Goal: Task Accomplishment & Management: Use online tool/utility

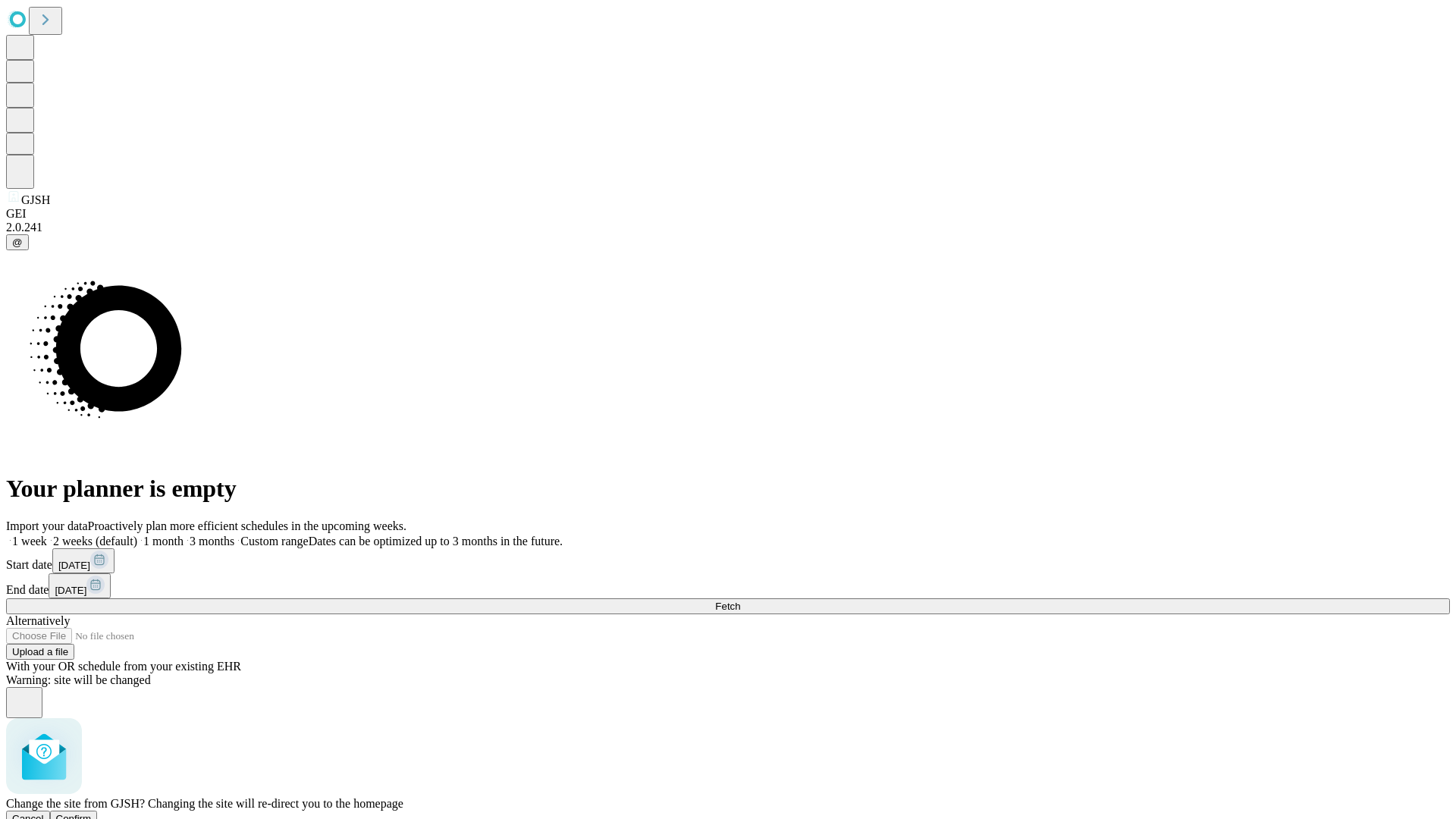
click at [91, 813] on span "Confirm" at bounding box center [73, 819] width 36 height 12
click at [47, 534] on label "1 week" at bounding box center [26, 540] width 41 height 12
click at [740, 601] on span "Fetch" at bounding box center [728, 607] width 25 height 12
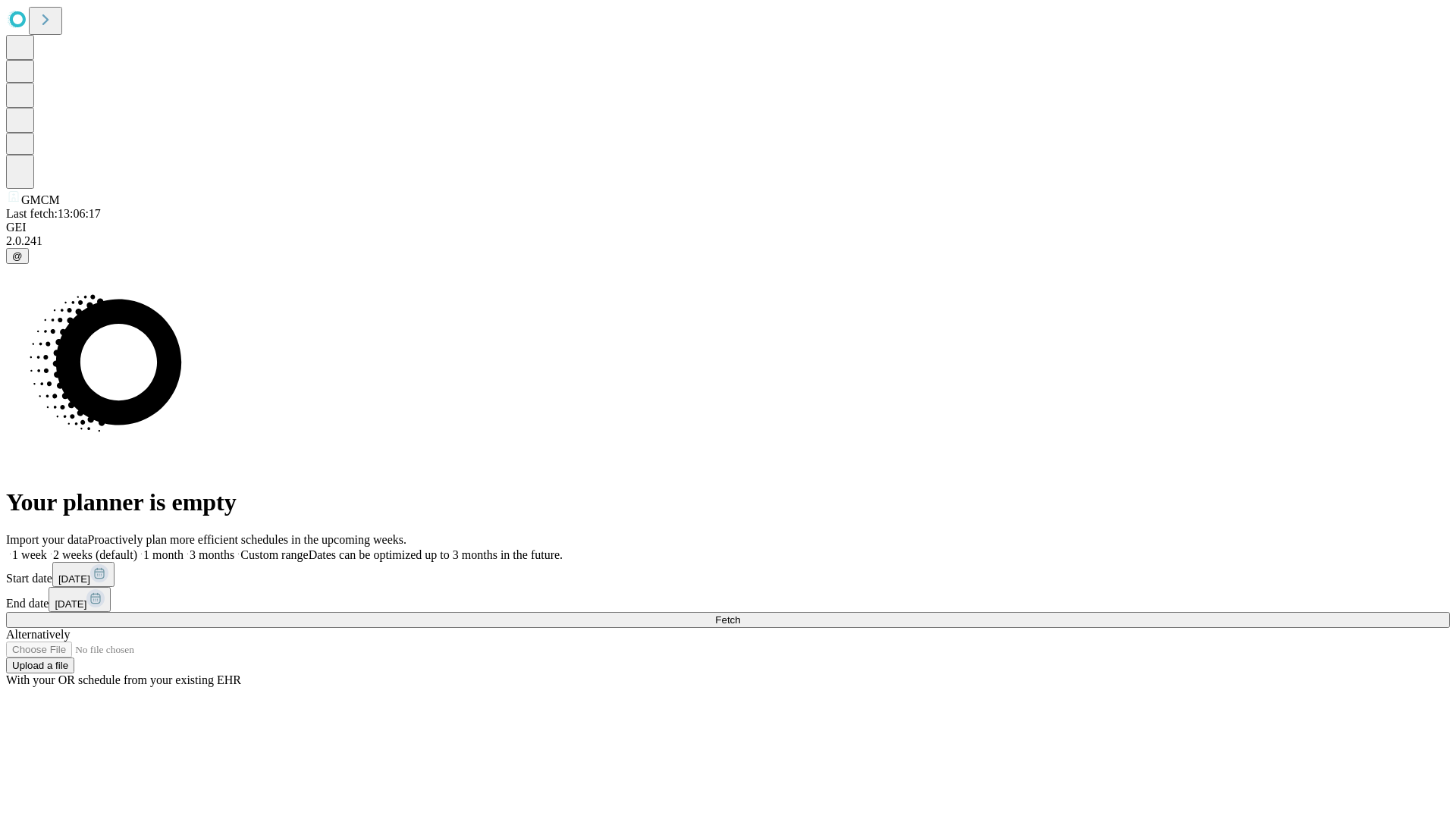
click at [47, 548] on label "1 week" at bounding box center [26, 554] width 41 height 12
click at [740, 614] on span "Fetch" at bounding box center [728, 620] width 25 height 12
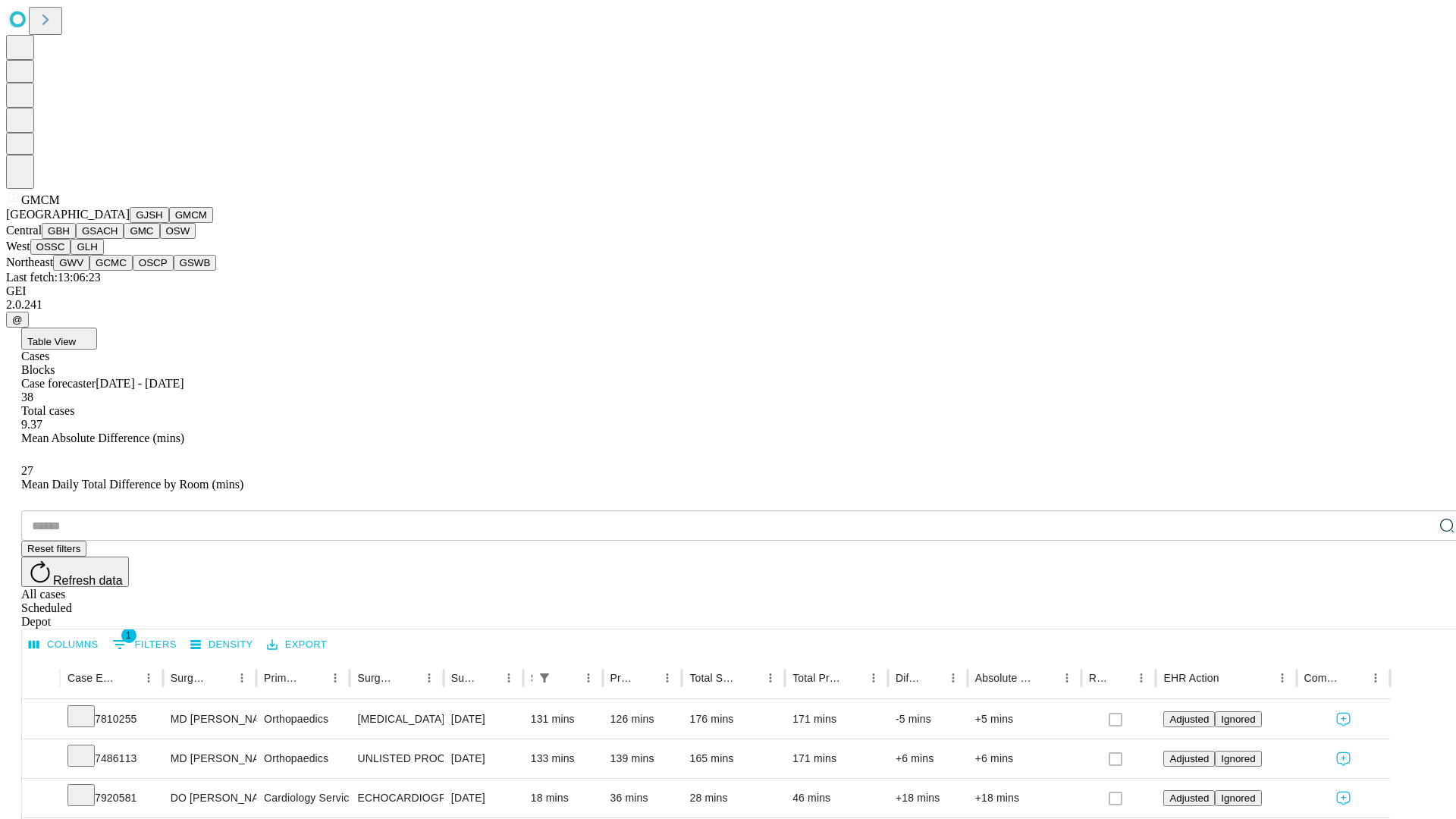
click at [76, 239] on button "GBH" at bounding box center [59, 231] width 35 height 16
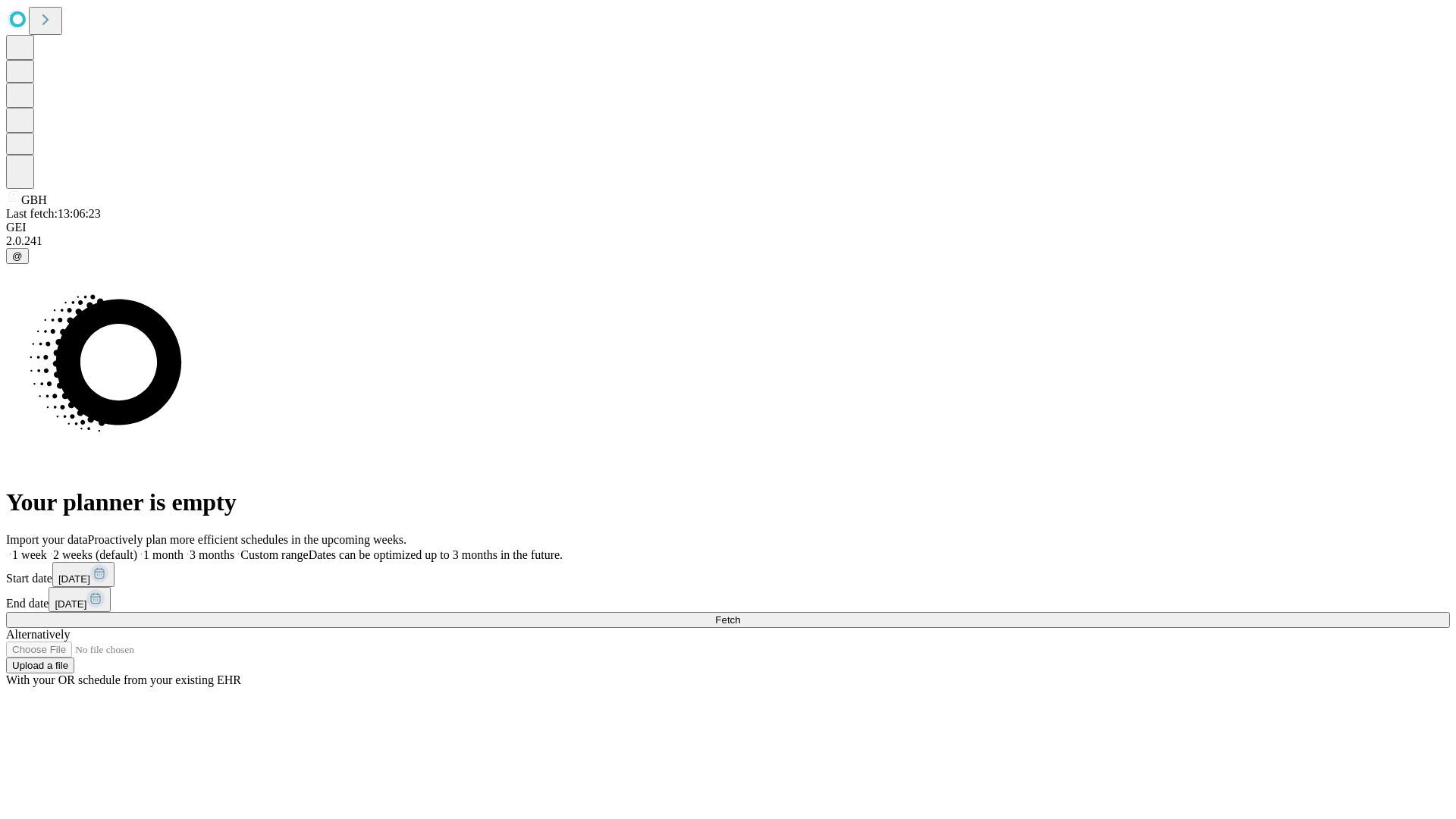
click at [47, 548] on label "1 week" at bounding box center [26, 554] width 41 height 12
click at [740, 614] on span "Fetch" at bounding box center [728, 620] width 25 height 12
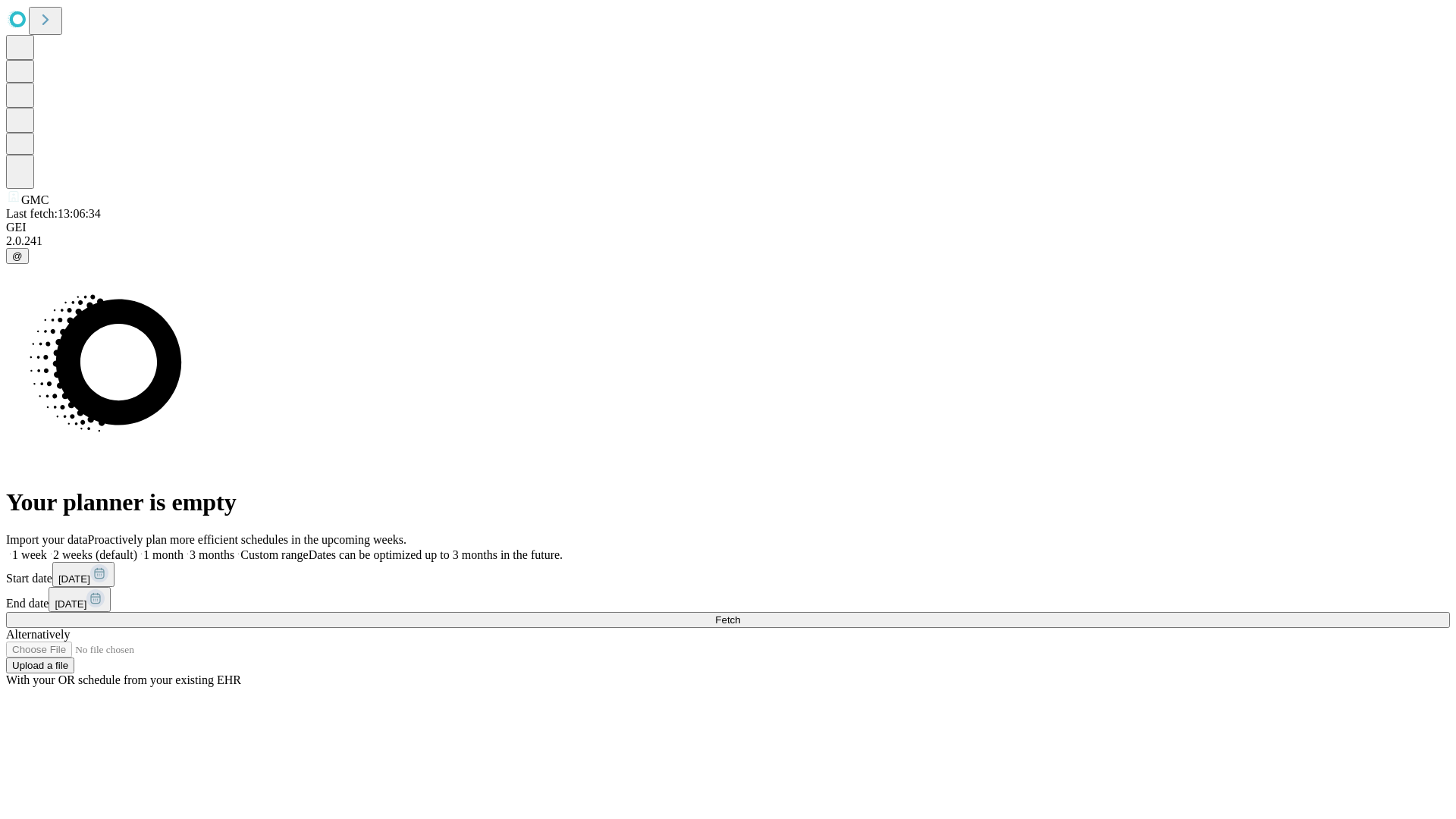
click at [47, 548] on label "1 week" at bounding box center [26, 554] width 41 height 12
click at [740, 614] on span "Fetch" at bounding box center [728, 620] width 25 height 12
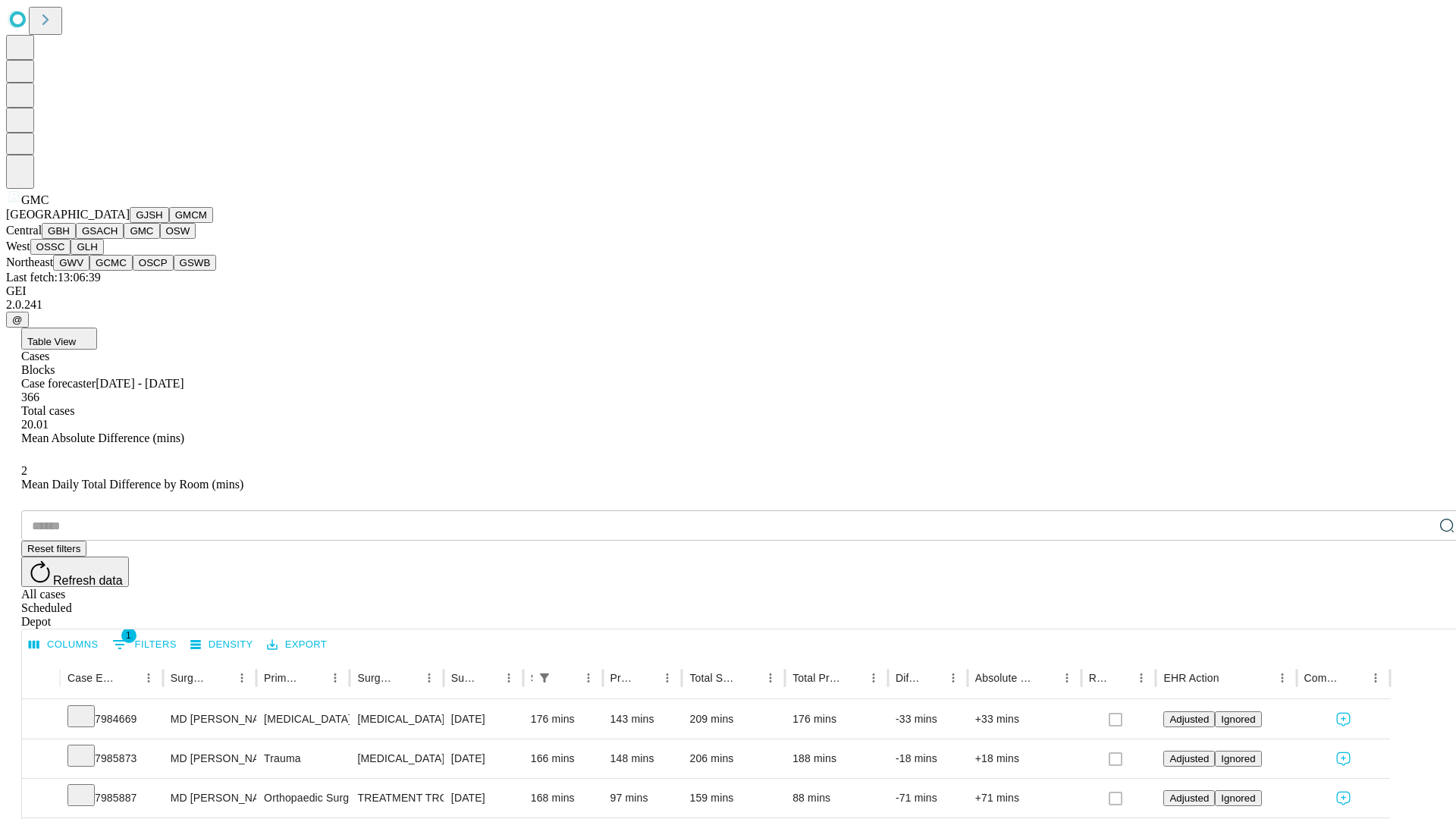
click at [160, 239] on button "OSW" at bounding box center [178, 231] width 37 height 16
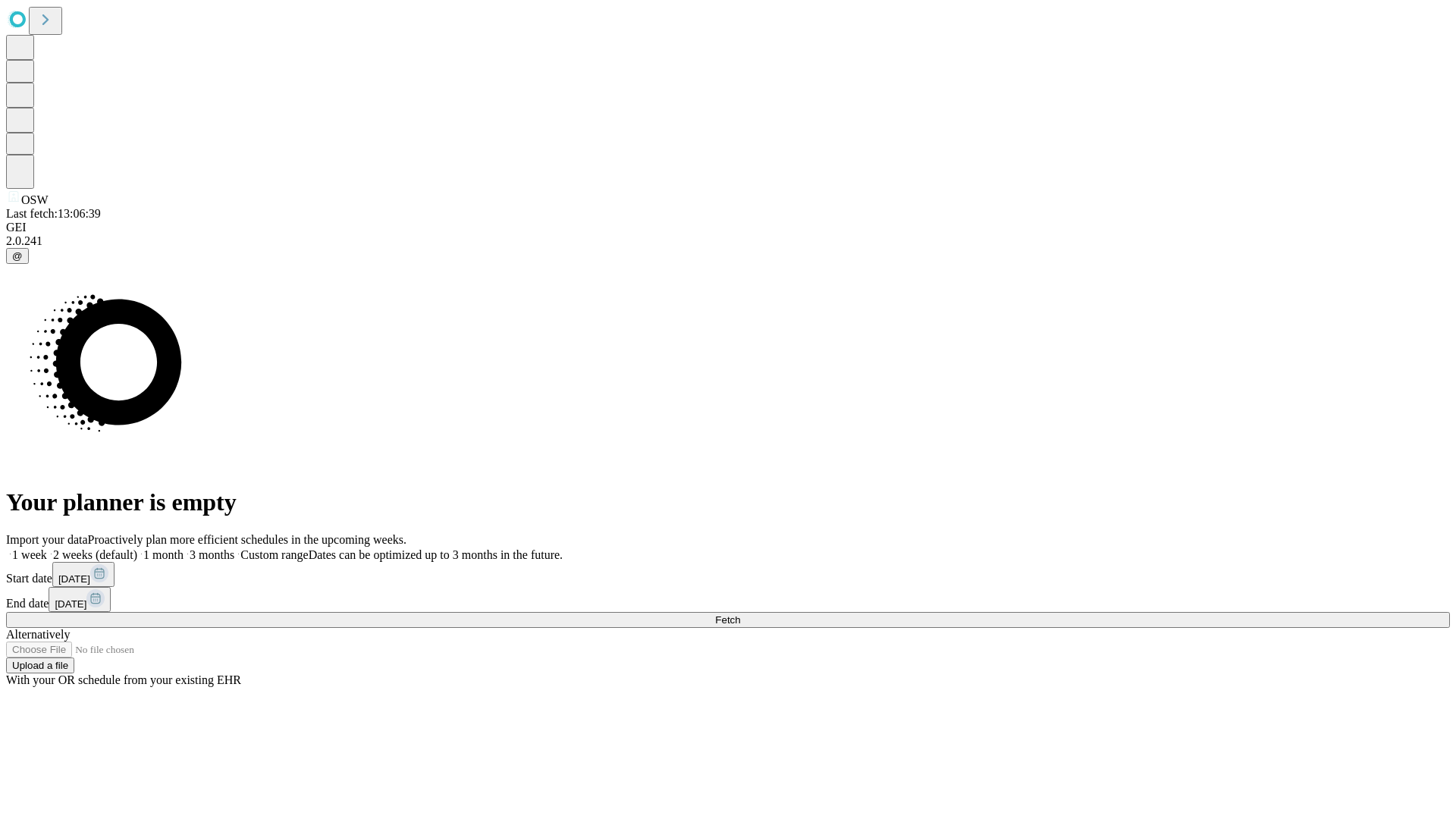
click at [47, 548] on label "1 week" at bounding box center [26, 554] width 41 height 12
click at [740, 614] on span "Fetch" at bounding box center [728, 620] width 25 height 12
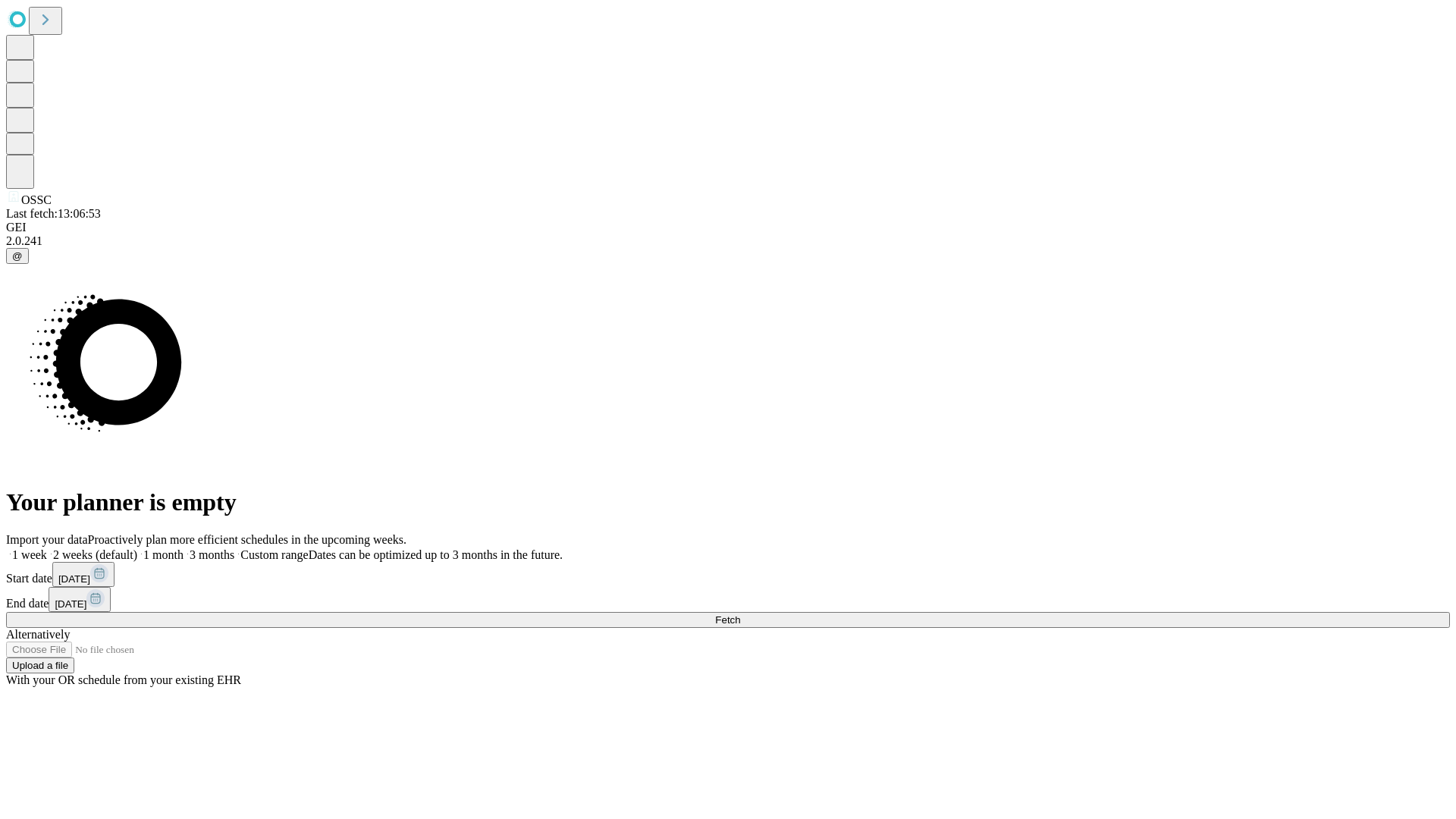
click at [47, 548] on label "1 week" at bounding box center [26, 554] width 41 height 12
click at [740, 614] on span "Fetch" at bounding box center [728, 620] width 25 height 12
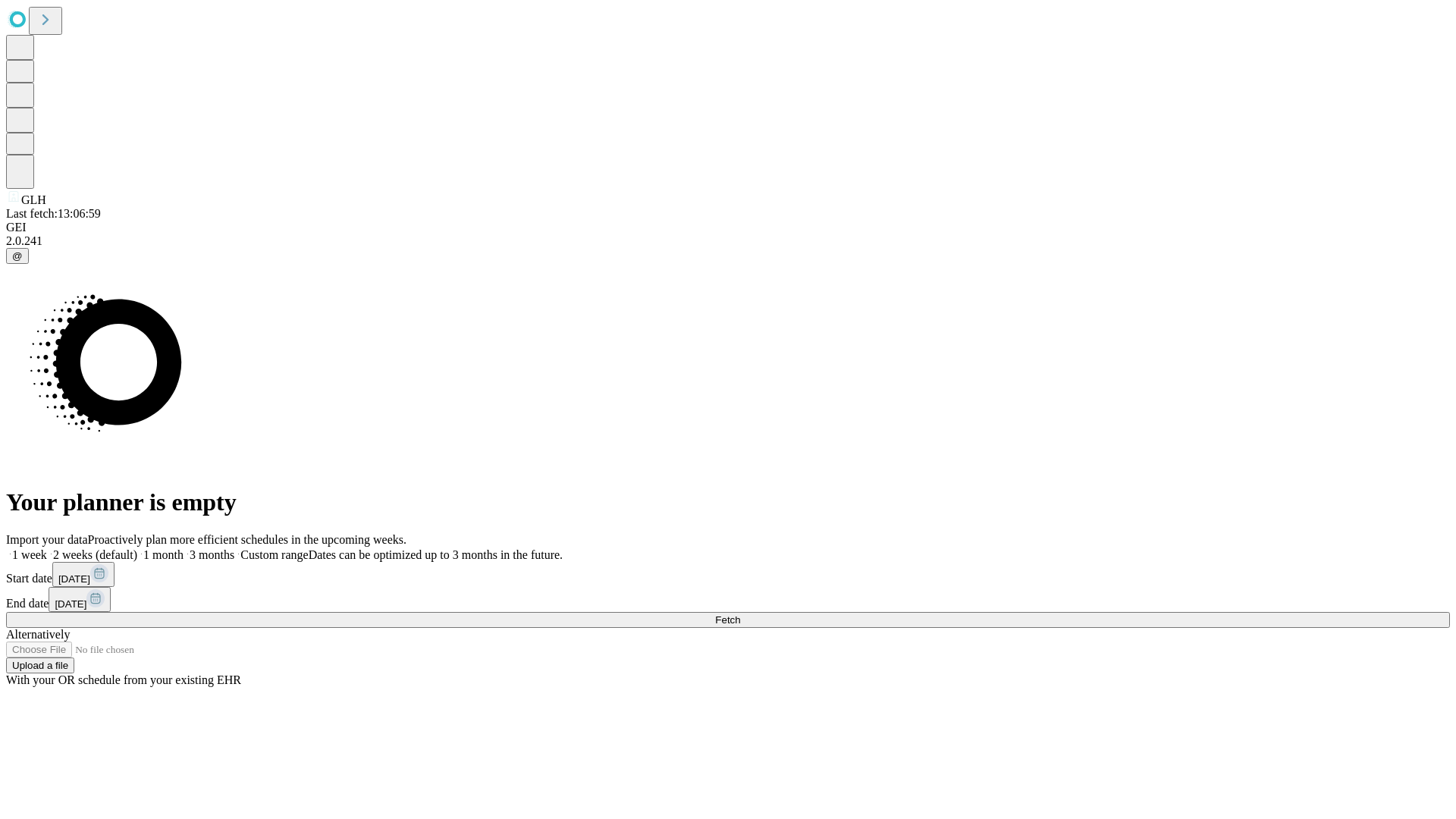
click at [47, 548] on label "1 week" at bounding box center [26, 554] width 41 height 12
click at [740, 614] on span "Fetch" at bounding box center [728, 620] width 25 height 12
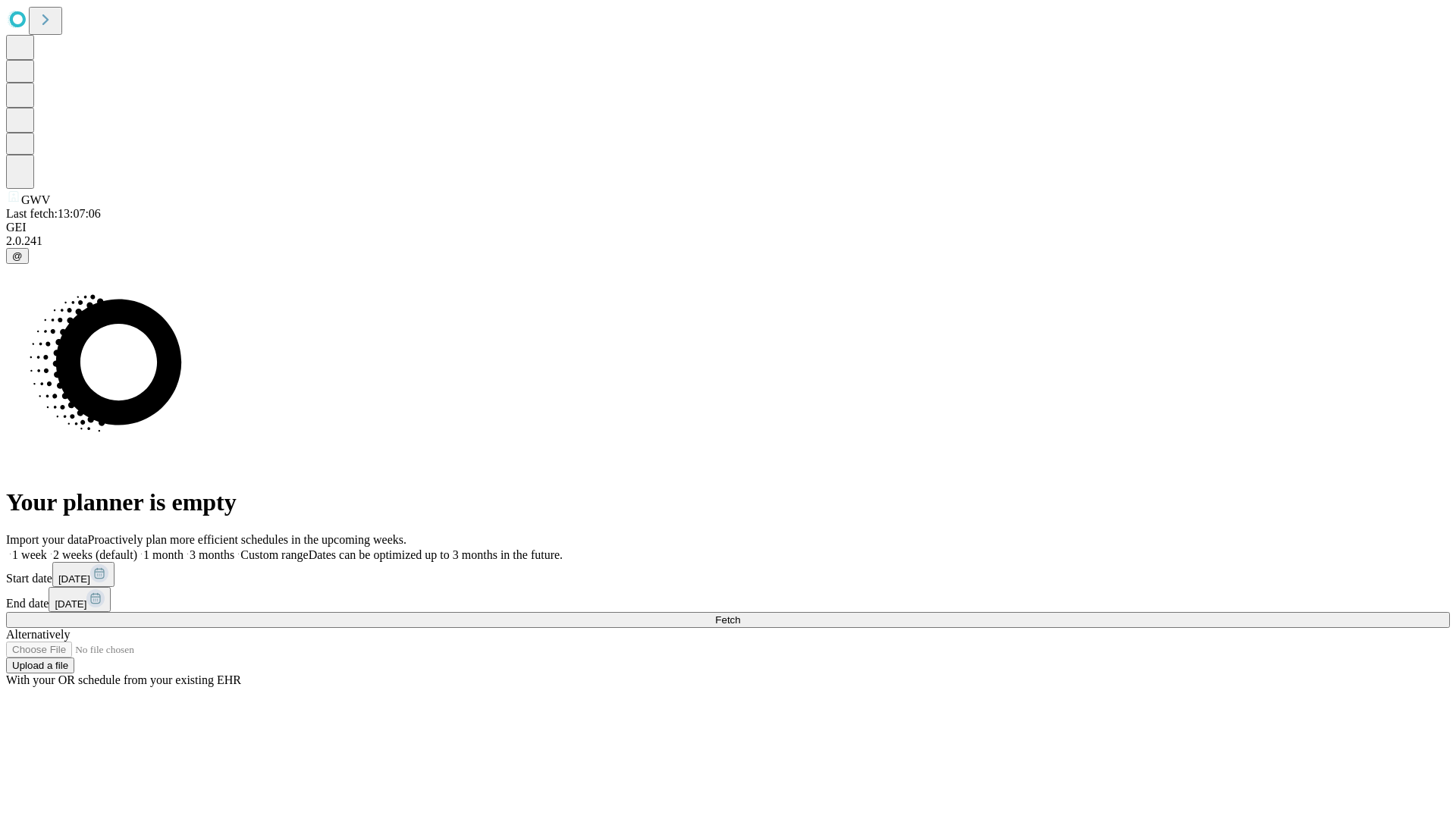
click at [740, 614] on span "Fetch" at bounding box center [728, 620] width 25 height 12
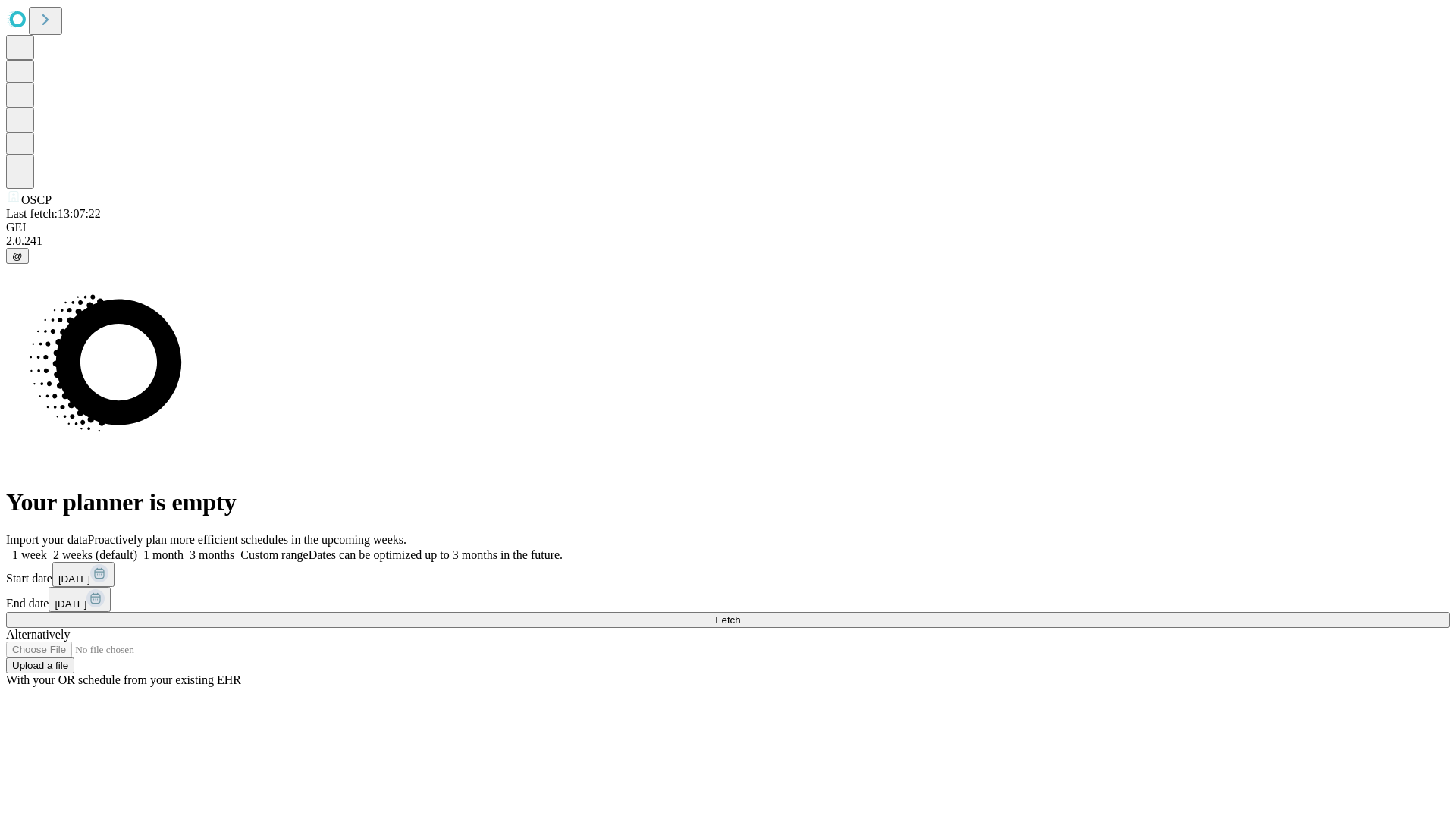
click at [47, 548] on label "1 week" at bounding box center [26, 554] width 41 height 12
click at [740, 614] on span "Fetch" at bounding box center [728, 620] width 25 height 12
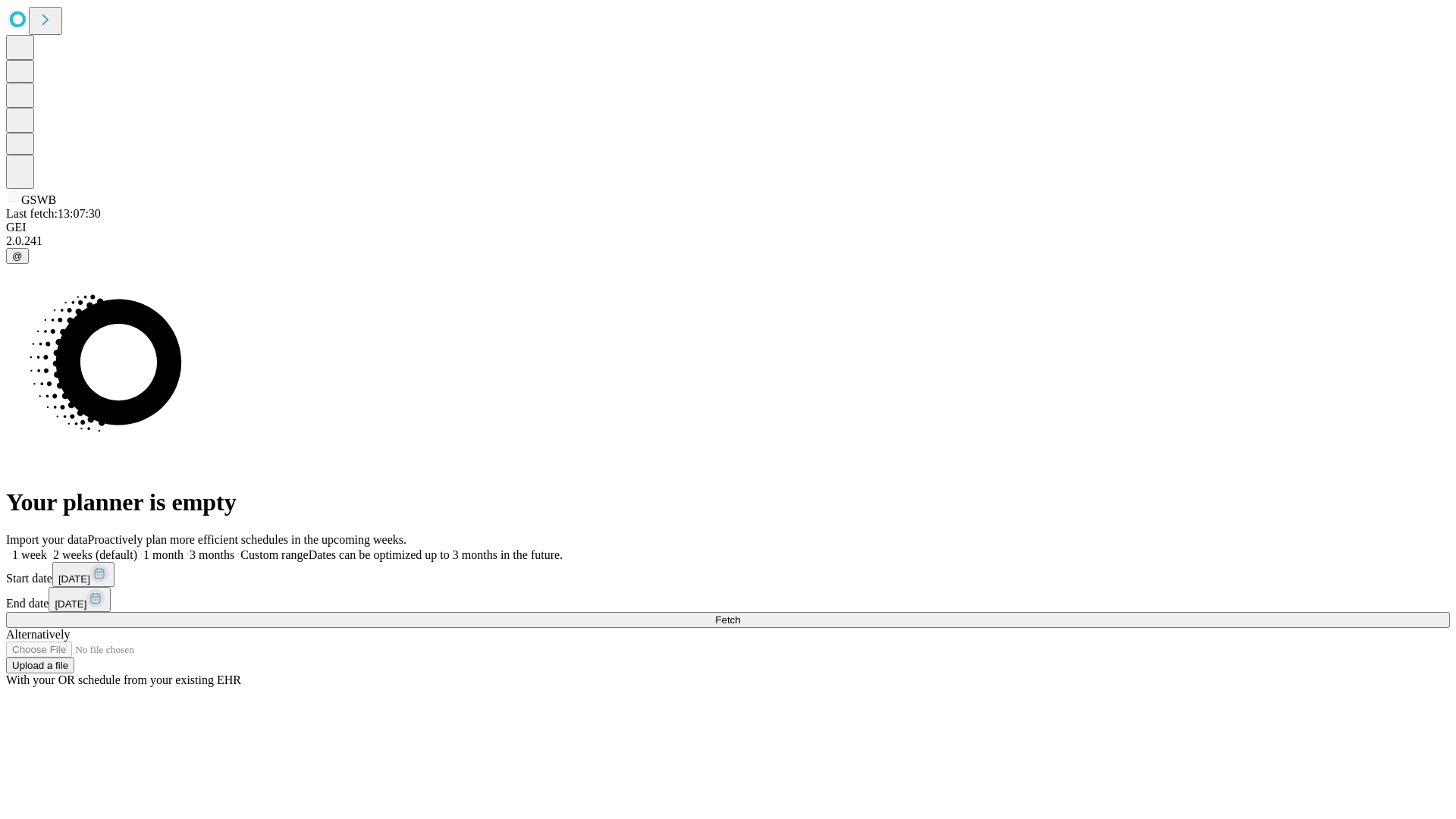
click at [47, 548] on label "1 week" at bounding box center [26, 554] width 41 height 12
click at [740, 614] on span "Fetch" at bounding box center [728, 620] width 25 height 12
